Goal: Check status: Check status

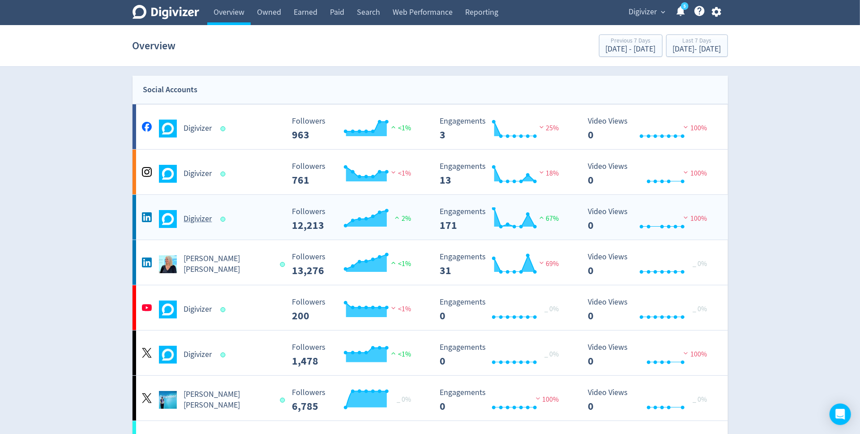
click at [274, 217] on div "Digivizer" at bounding box center [212, 219] width 145 height 18
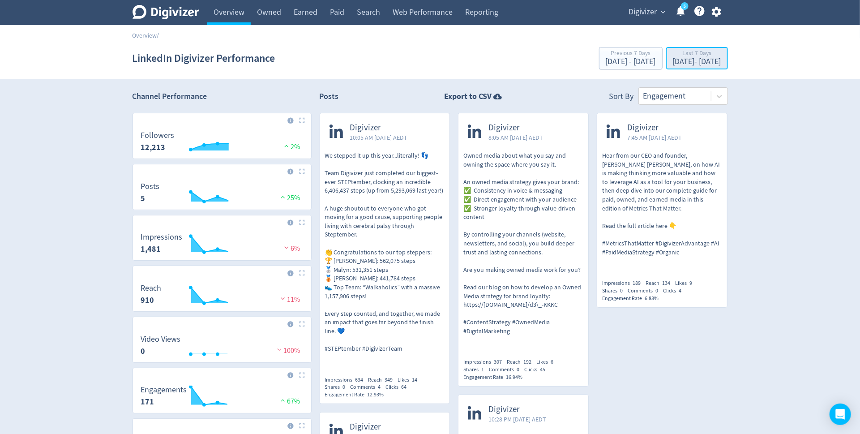
click at [683, 58] on div "[DATE] - [DATE]" at bounding box center [697, 62] width 48 height 8
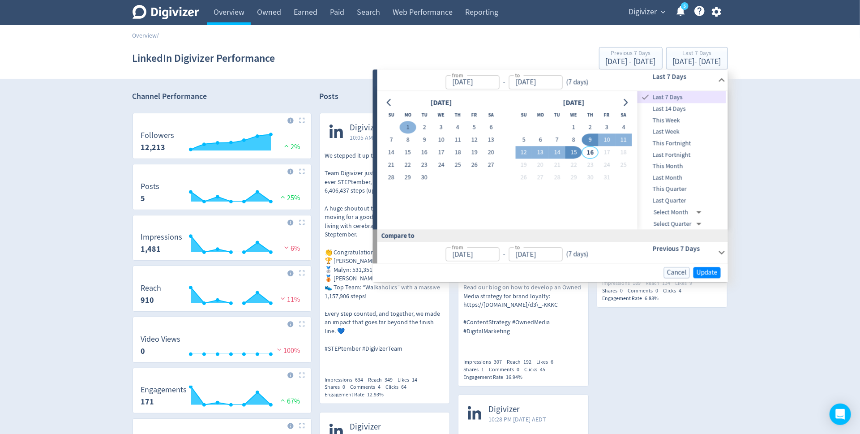
click at [408, 125] on button "1" at bounding box center [407, 127] width 17 height 13
type input "[DATE]"
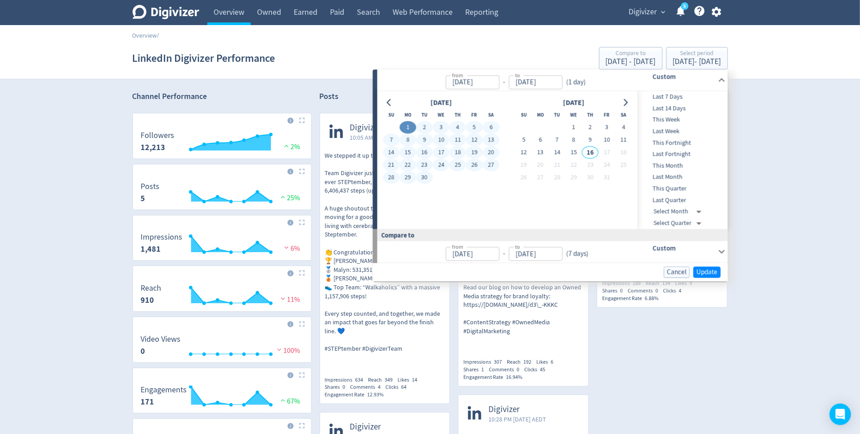
click at [426, 179] on button "30" at bounding box center [424, 177] width 17 height 13
type input "[DATE]"
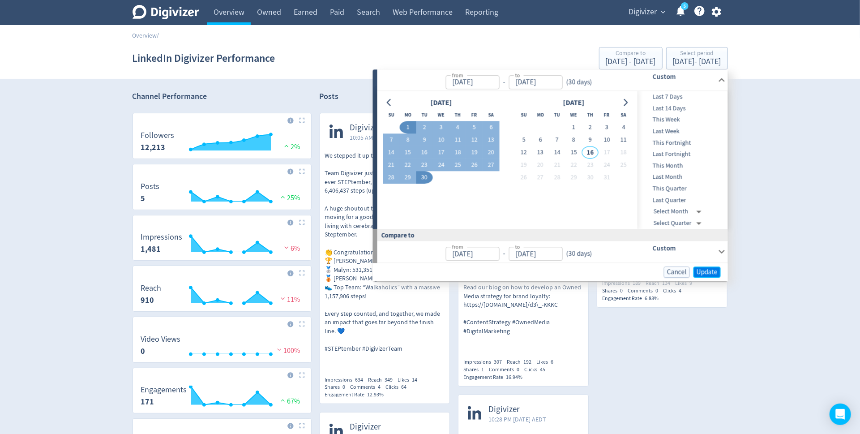
click at [709, 272] on span "Update" at bounding box center [706, 271] width 21 height 7
